Goal: Task Accomplishment & Management: Use online tool/utility

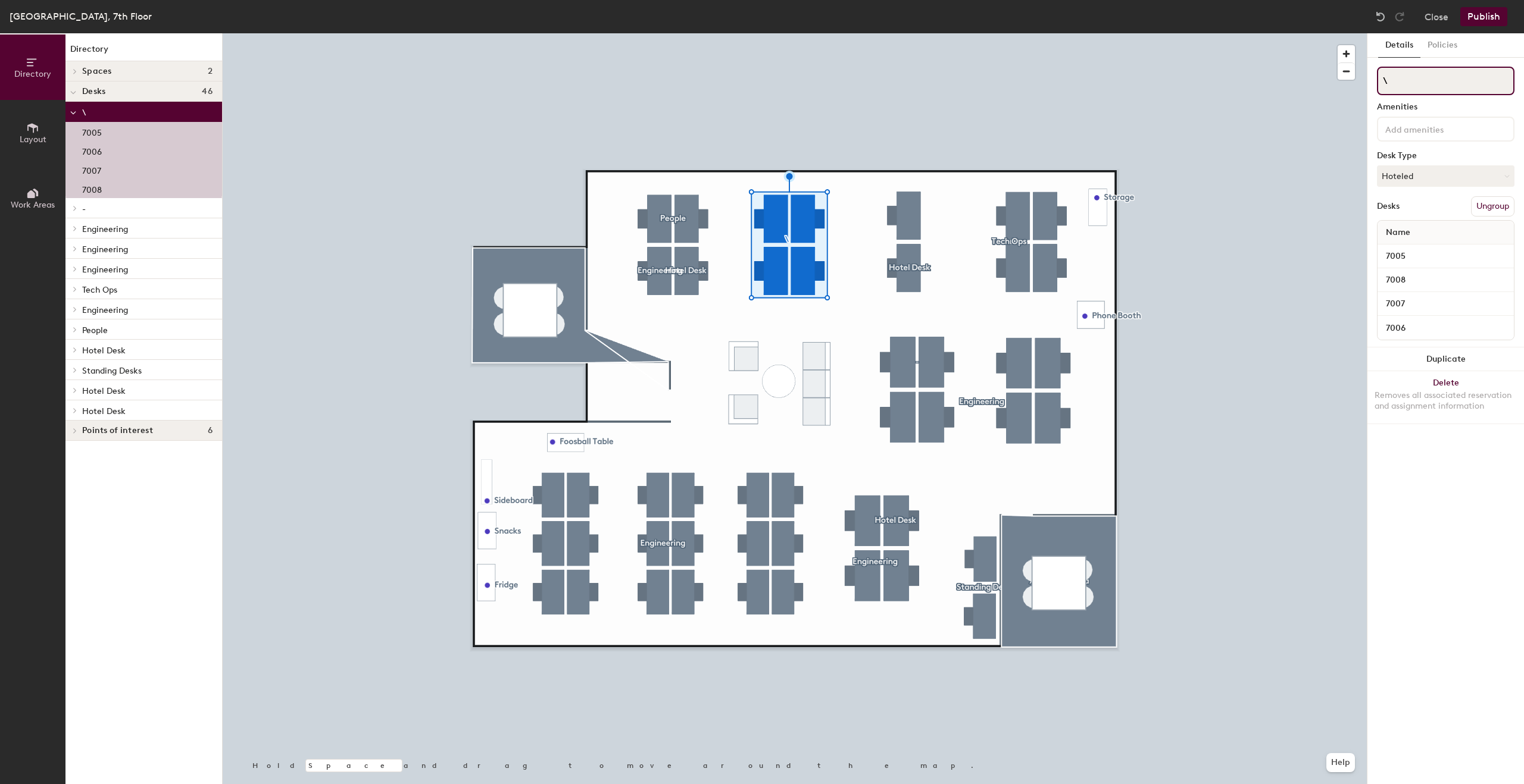
click at [1425, 76] on input "\" at bounding box center [1445, 81] width 137 height 29
type input "Hotel Desks"
click at [1489, 17] on button "Publish" at bounding box center [1483, 17] width 47 height 19
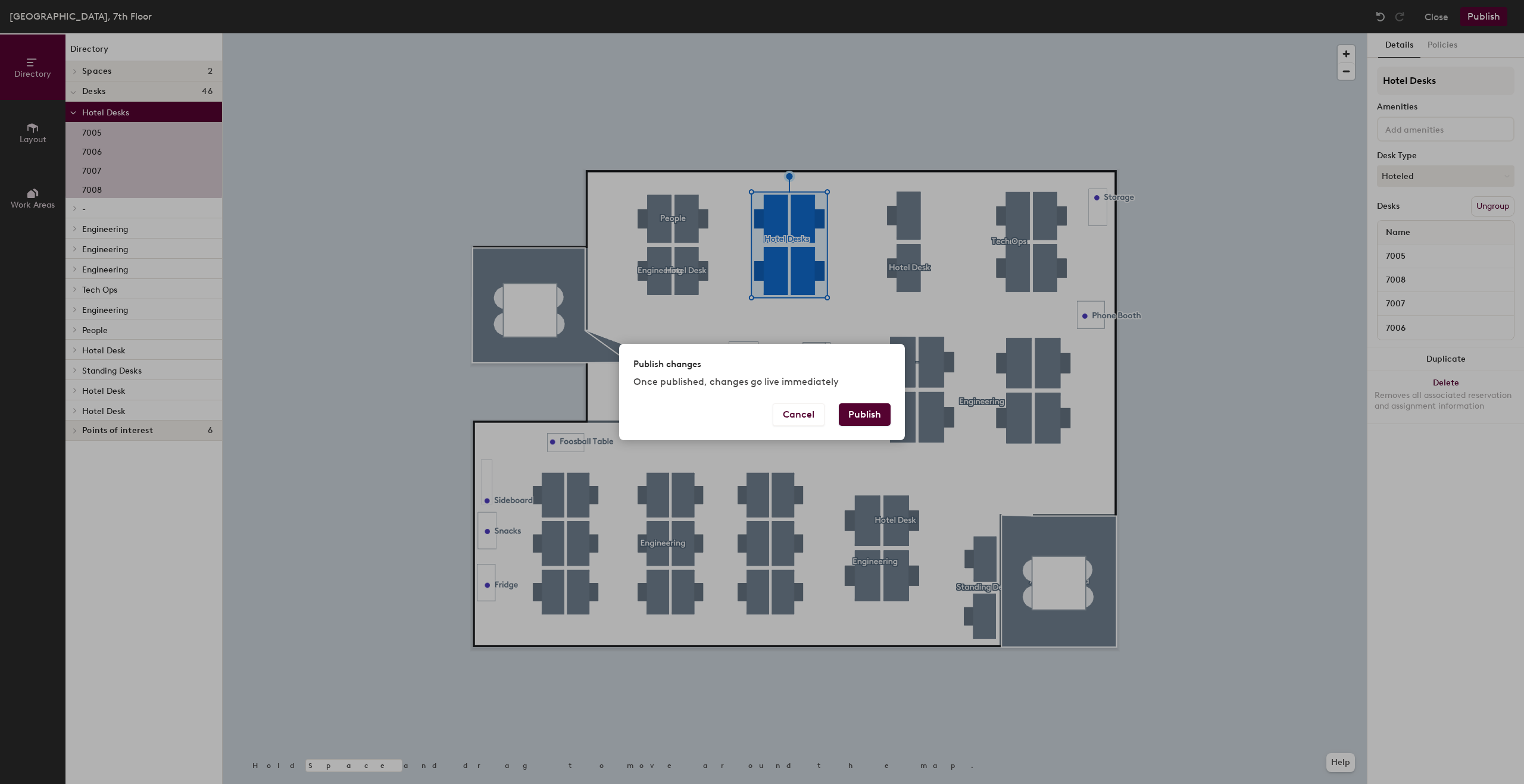
click at [875, 428] on div "Cancel Publish" at bounding box center [762, 421] width 285 height 37
click at [872, 413] on button "Publish" at bounding box center [865, 415] width 52 height 23
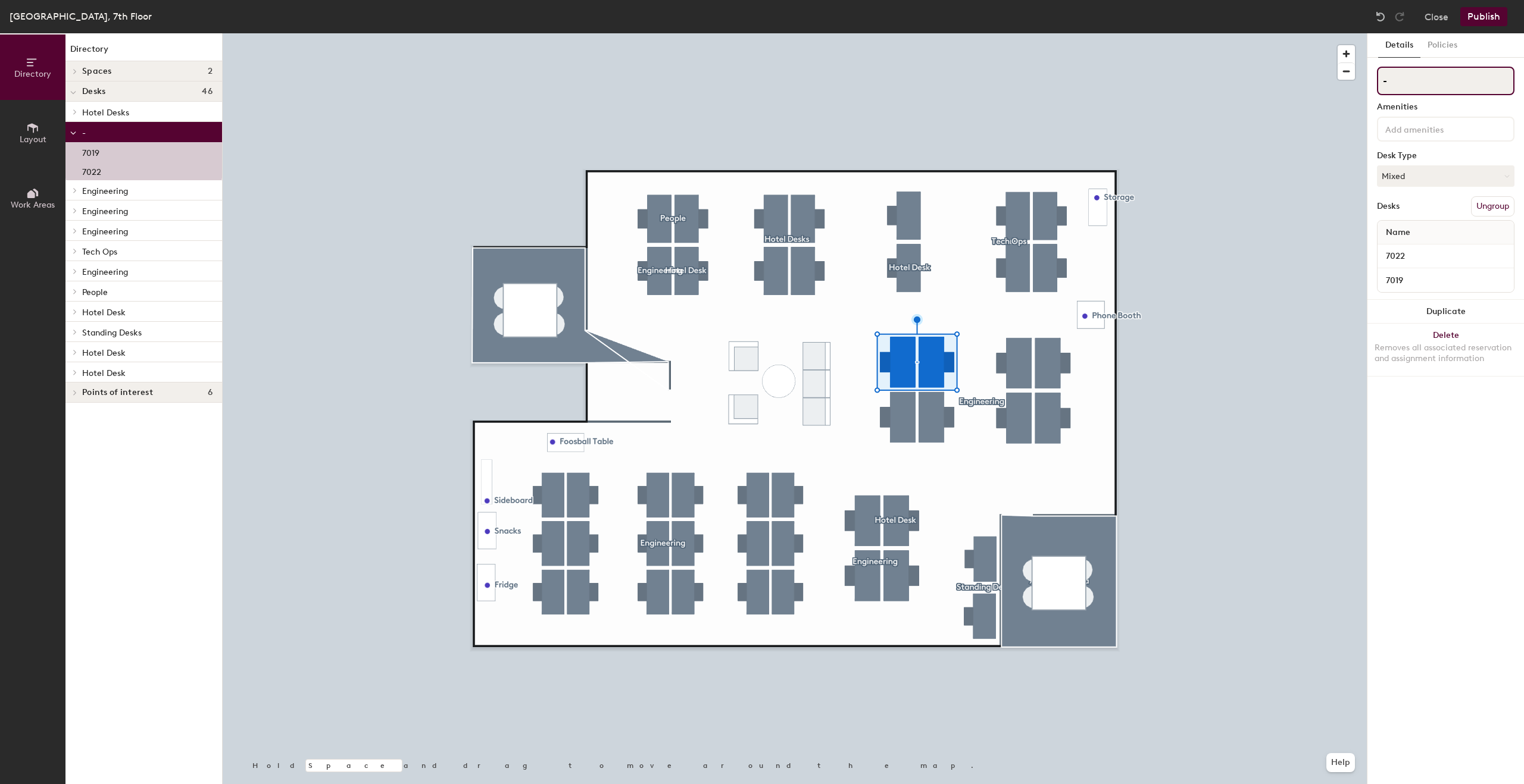
click at [1407, 87] on input "-" at bounding box center [1445, 81] width 137 height 29
click at [1486, 209] on button "Ungroup" at bounding box center [1492, 207] width 43 height 20
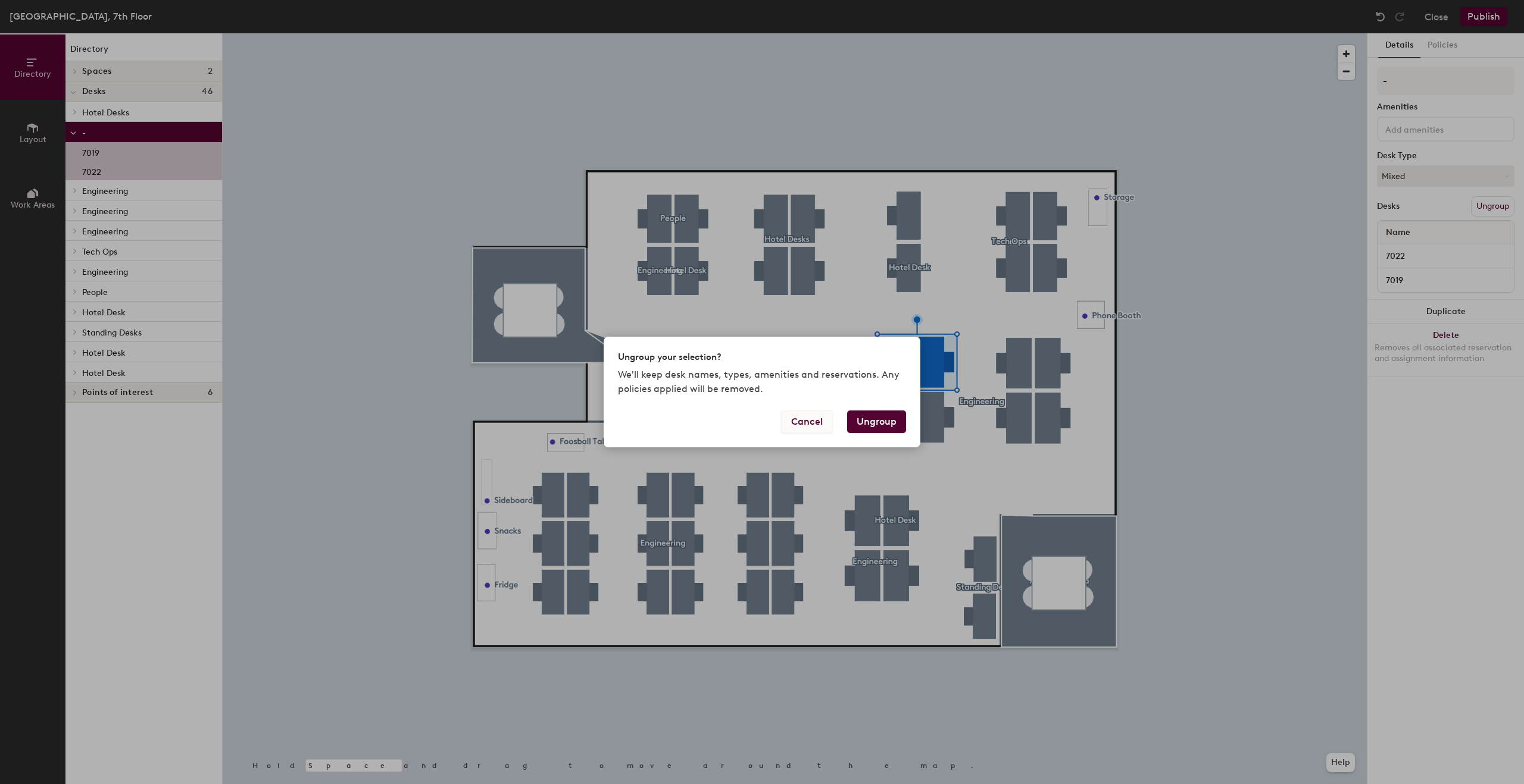
click at [822, 419] on button "Cancel" at bounding box center [807, 422] width 52 height 23
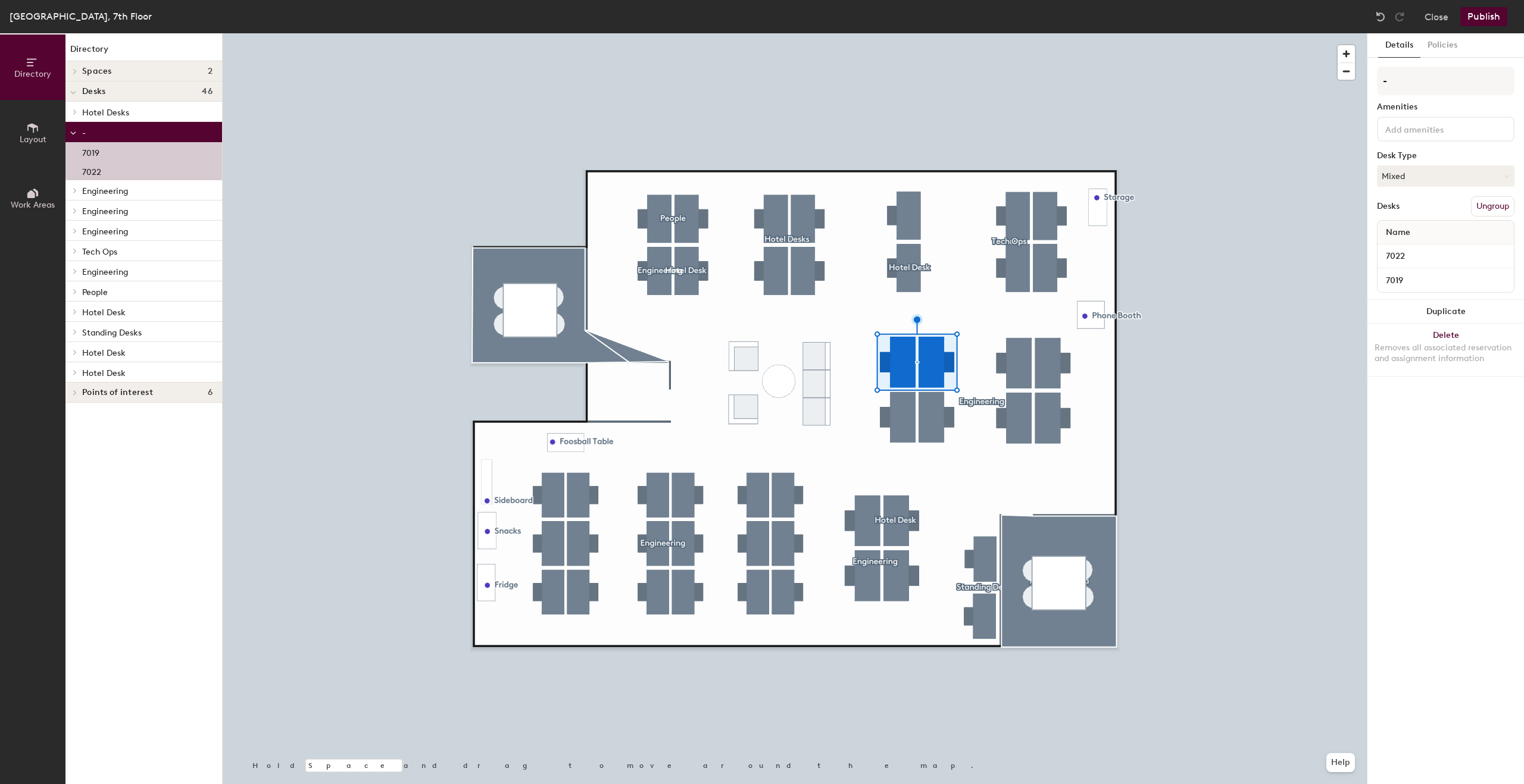
click at [1498, 213] on button "Ungroup" at bounding box center [1492, 207] width 43 height 20
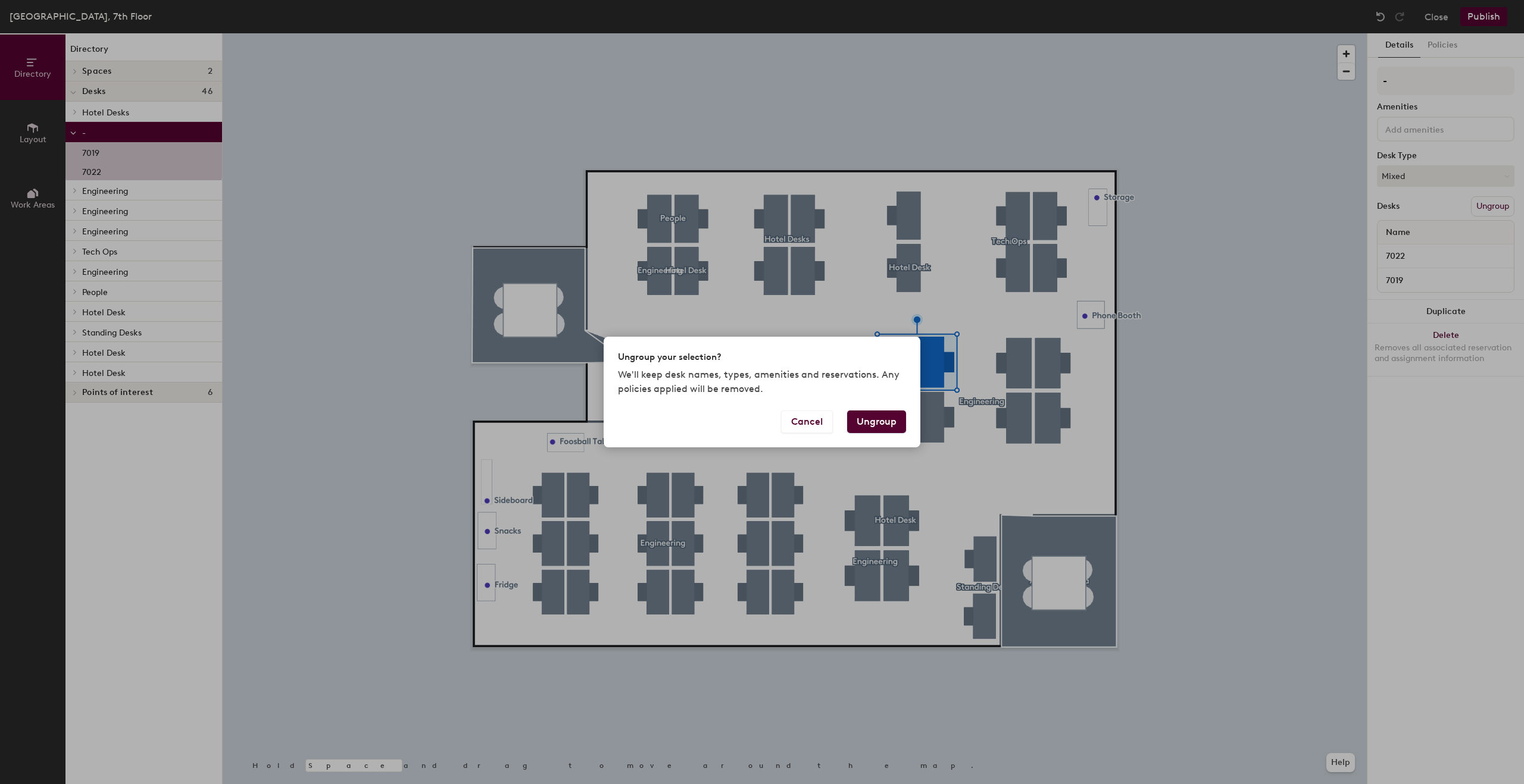
click at [898, 415] on button "Ungroup" at bounding box center [876, 422] width 59 height 23
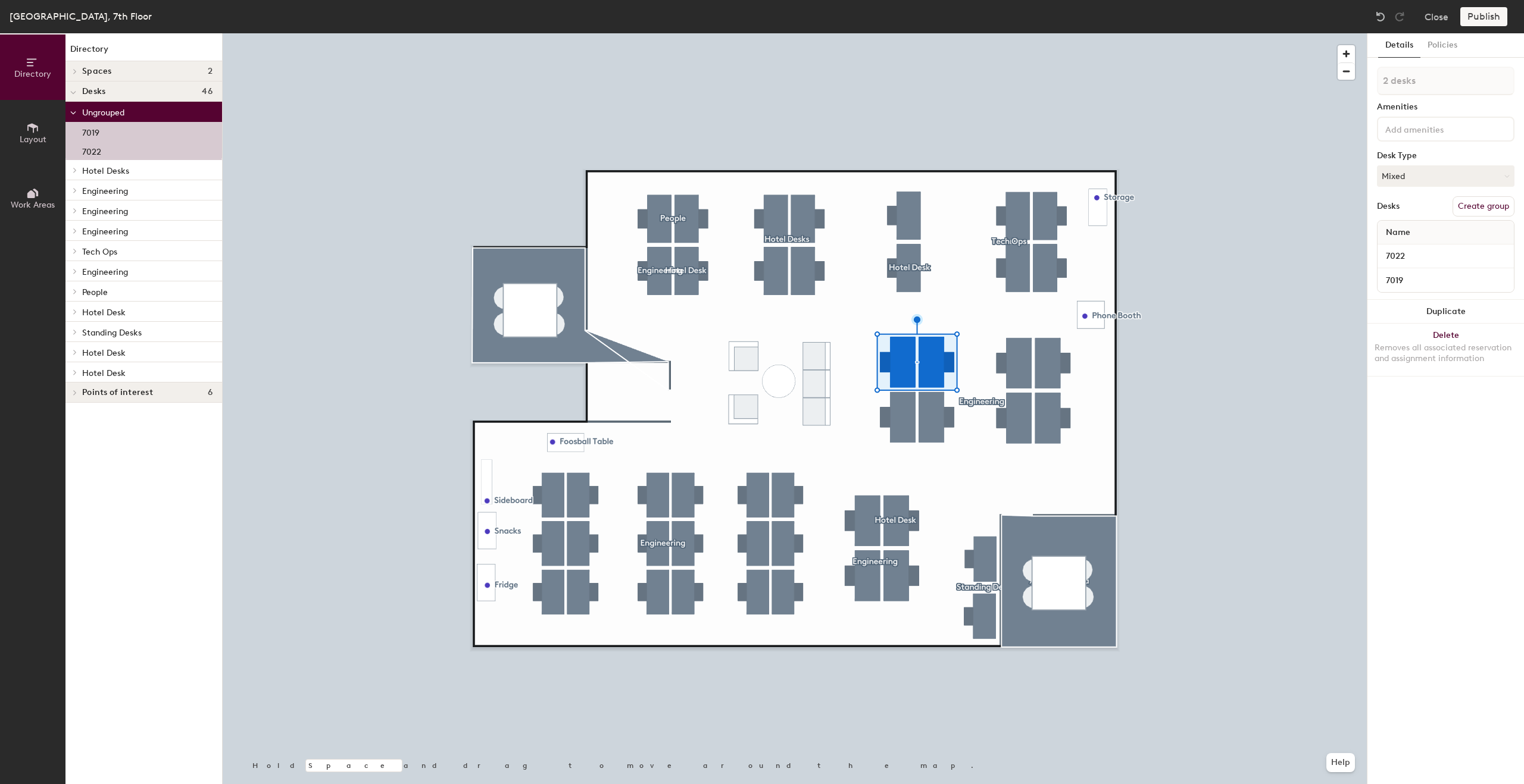
click at [985, 33] on div at bounding box center [794, 33] width 1144 height 0
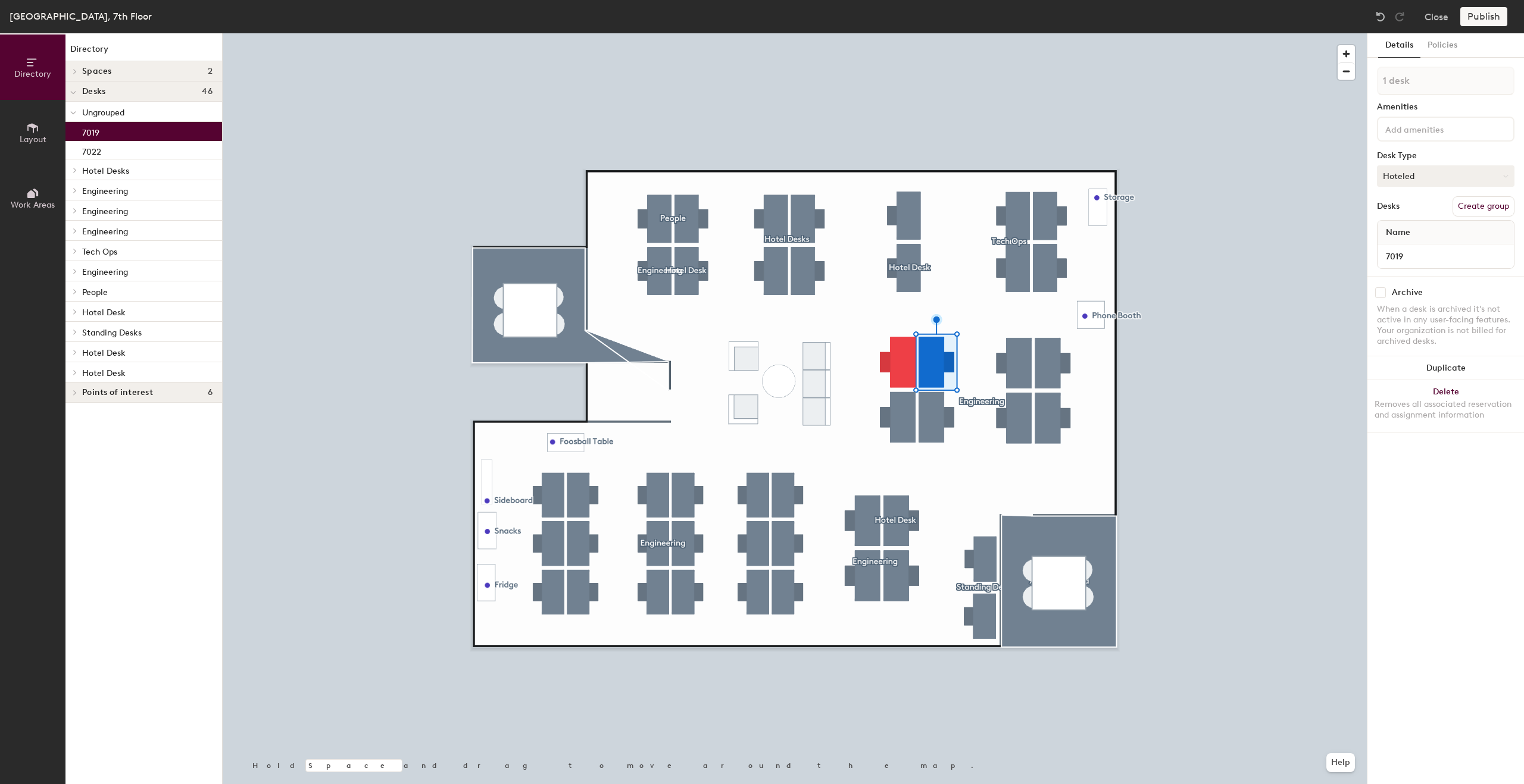
click at [1470, 177] on button "Hoteled" at bounding box center [1445, 176] width 137 height 21
click at [1422, 217] on div "Assigned" at bounding box center [1437, 213] width 119 height 18
click at [1499, 208] on button "Create group" at bounding box center [1483, 207] width 62 height 20
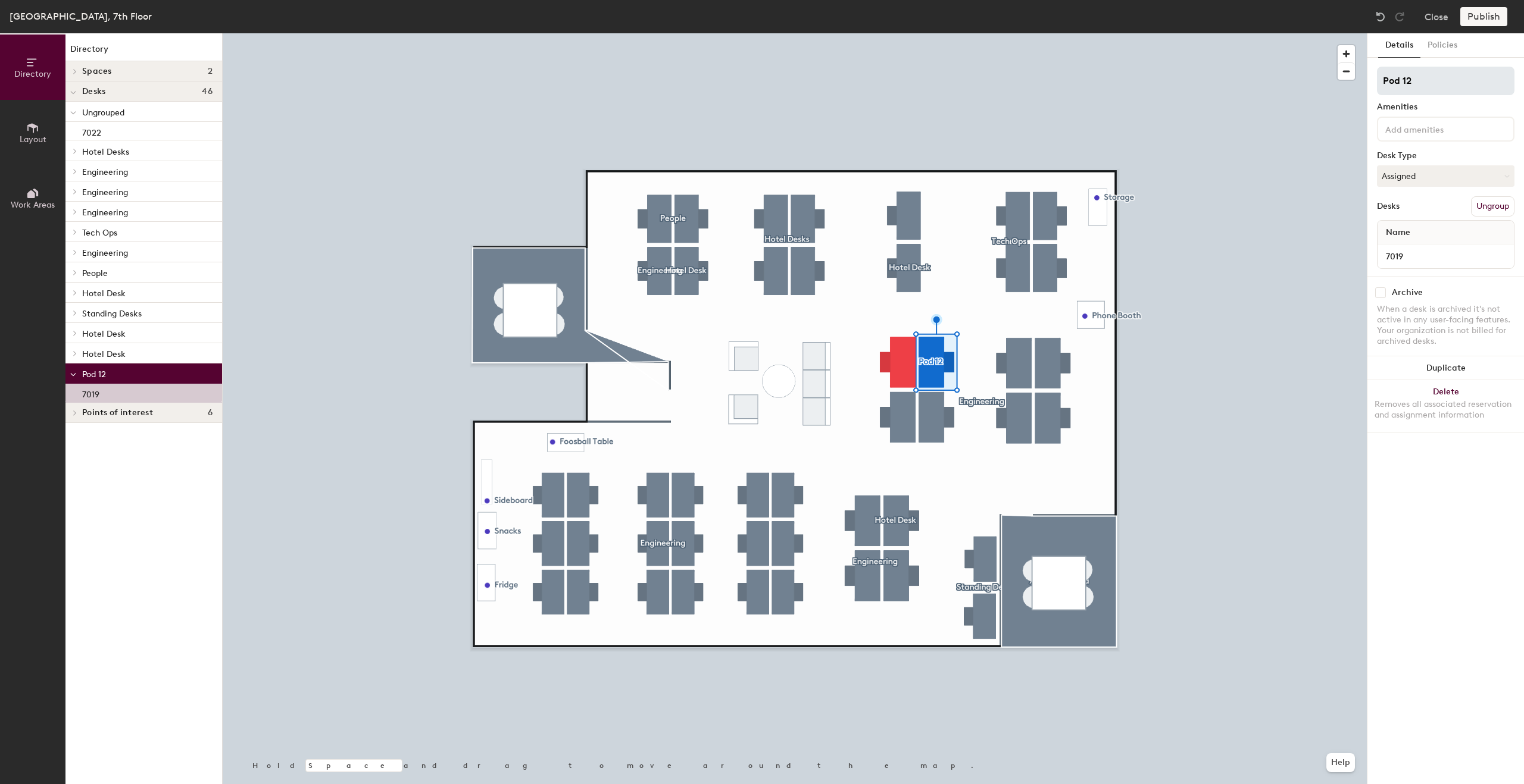
click at [1428, 80] on input "Pod 12" at bounding box center [1445, 81] width 137 height 29
click at [1427, 81] on input "Pod 12" at bounding box center [1445, 81] width 137 height 29
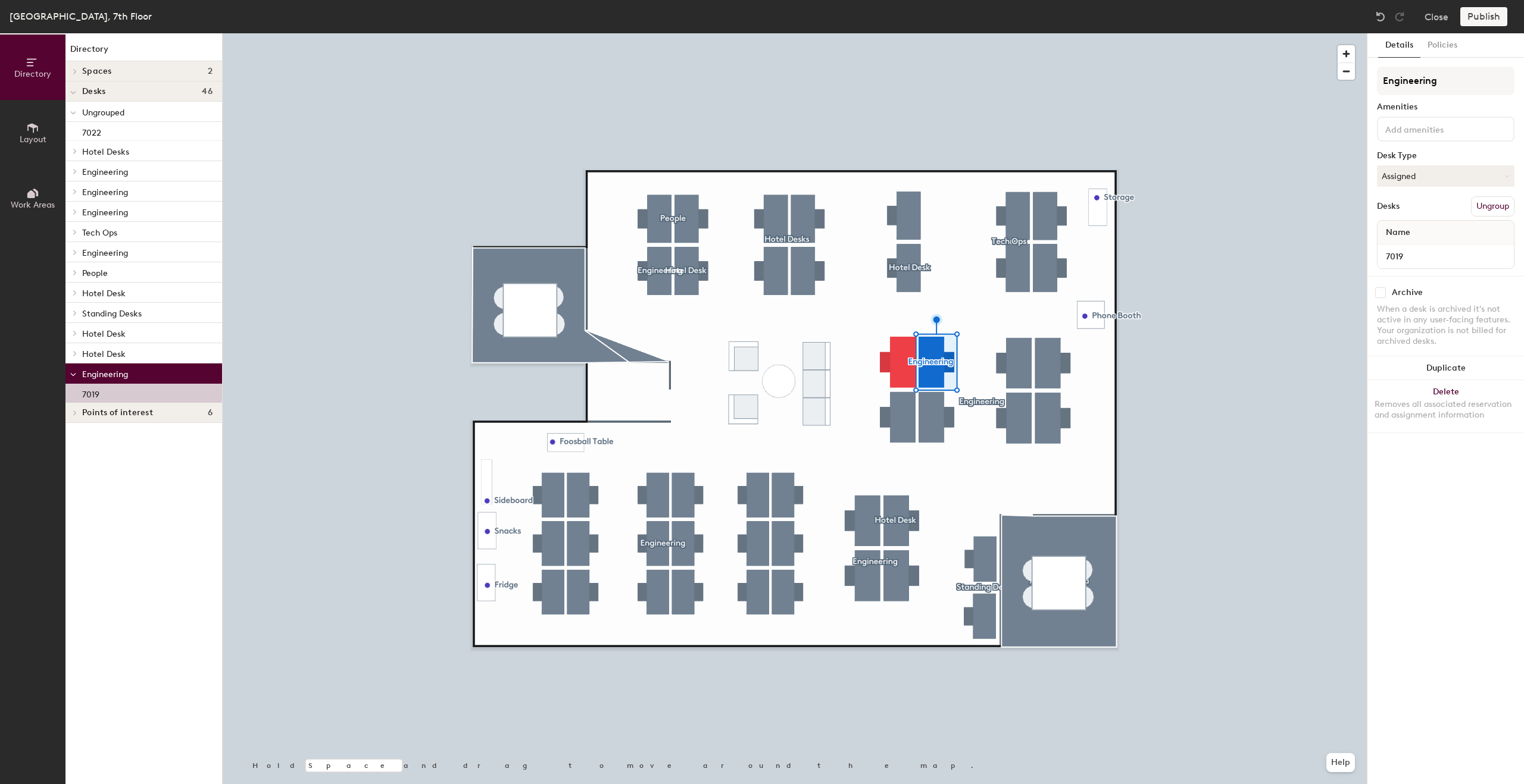
type input "Engineering"
click at [900, 33] on div at bounding box center [794, 33] width 1144 height 0
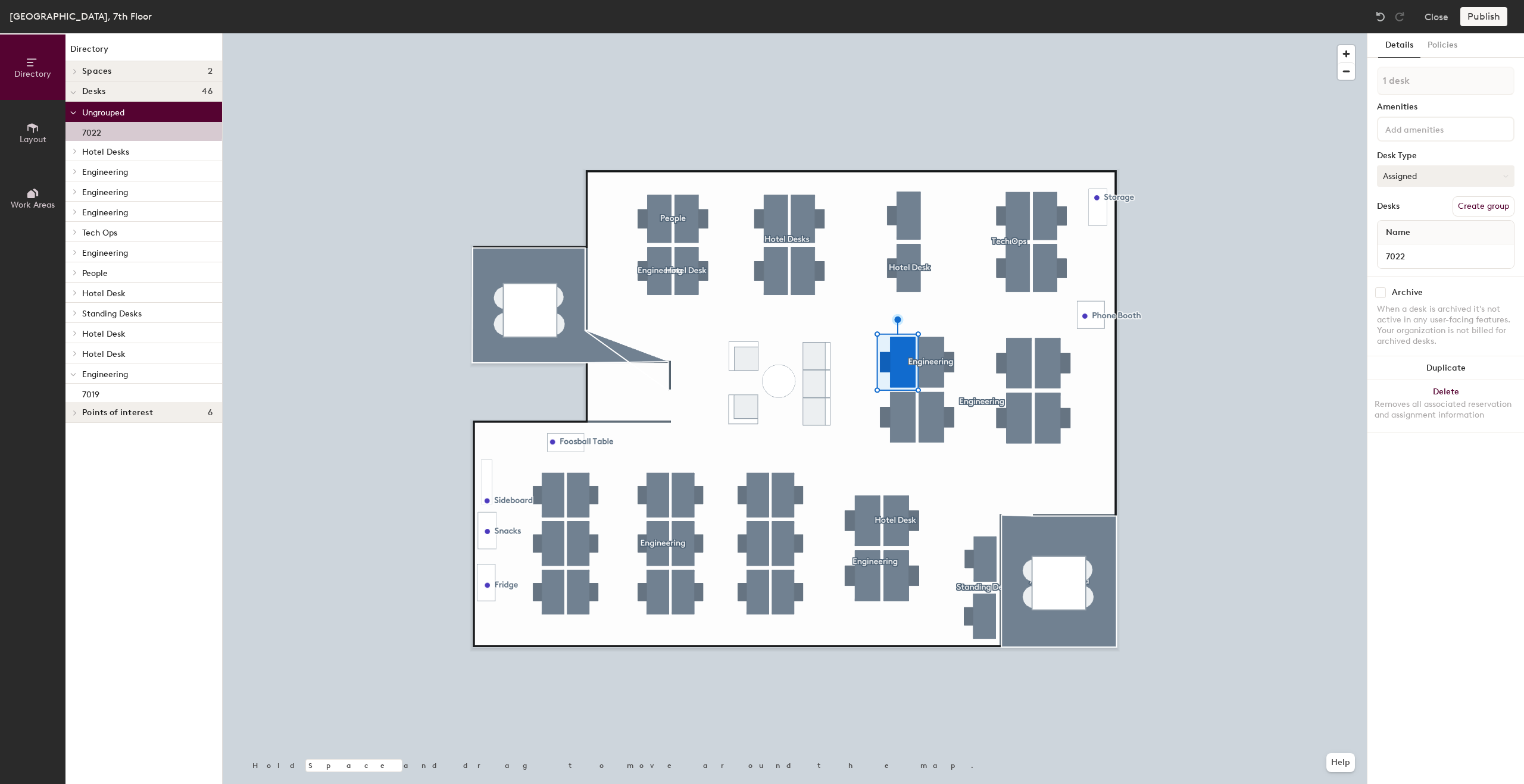
click at [1432, 180] on button "Assigned" at bounding box center [1445, 176] width 137 height 21
click at [1421, 245] on div "Hoteled" at bounding box center [1437, 249] width 119 height 18
click at [1486, 205] on button "Create group" at bounding box center [1483, 207] width 62 height 20
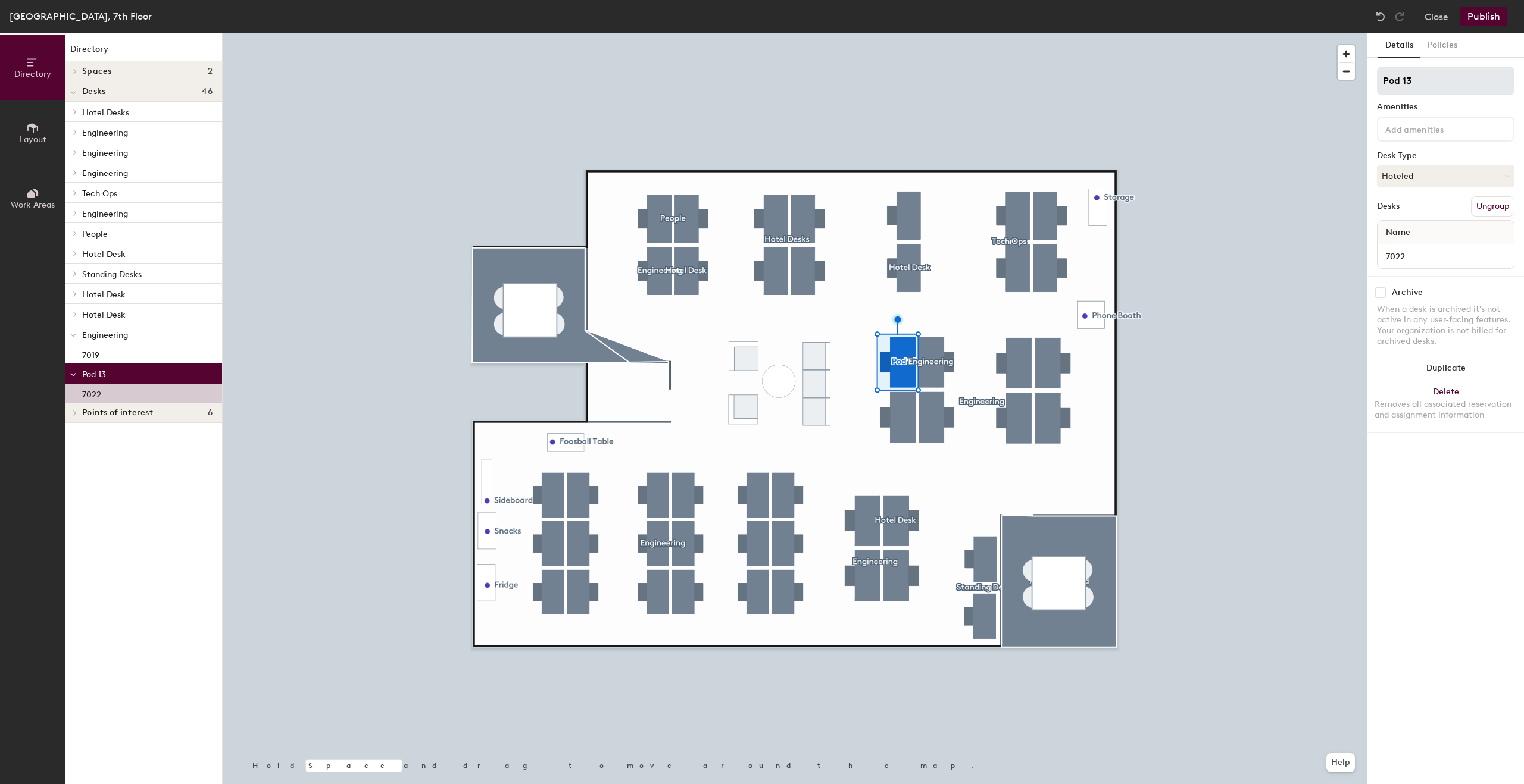
click at [1437, 89] on input "Pod 13" at bounding box center [1445, 81] width 137 height 29
type input "Hotel Desk"
click at [1481, 19] on button "Publish" at bounding box center [1483, 17] width 47 height 19
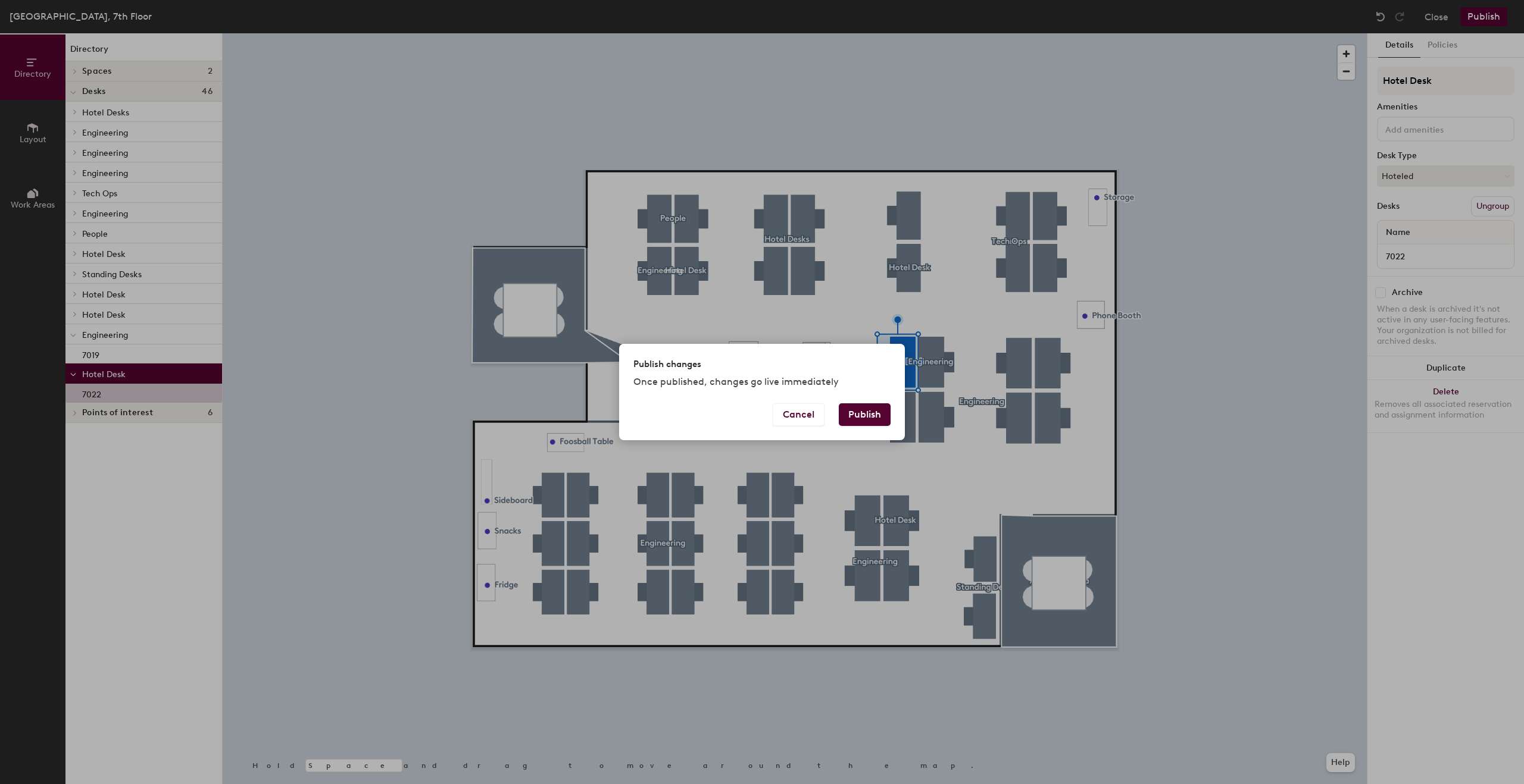
click at [856, 425] on button "Publish" at bounding box center [865, 415] width 52 height 23
